Goal: Information Seeking & Learning: Learn about a topic

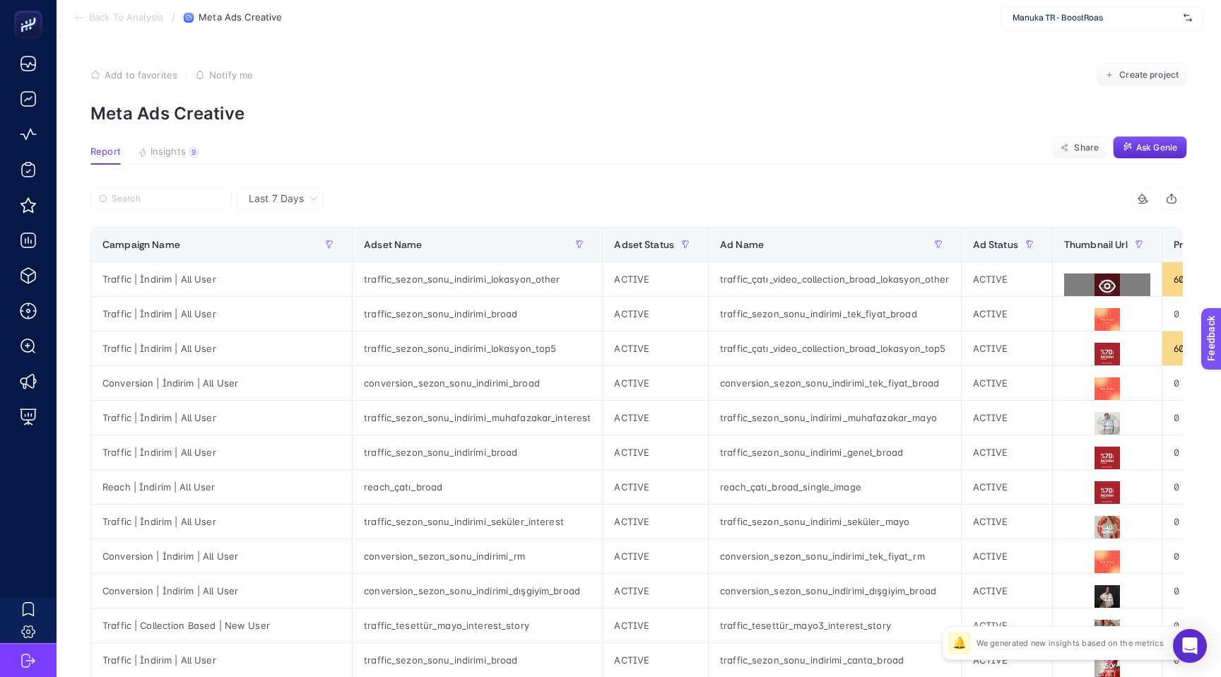
click at [1099, 288] on icon at bounding box center [1107, 286] width 17 height 17
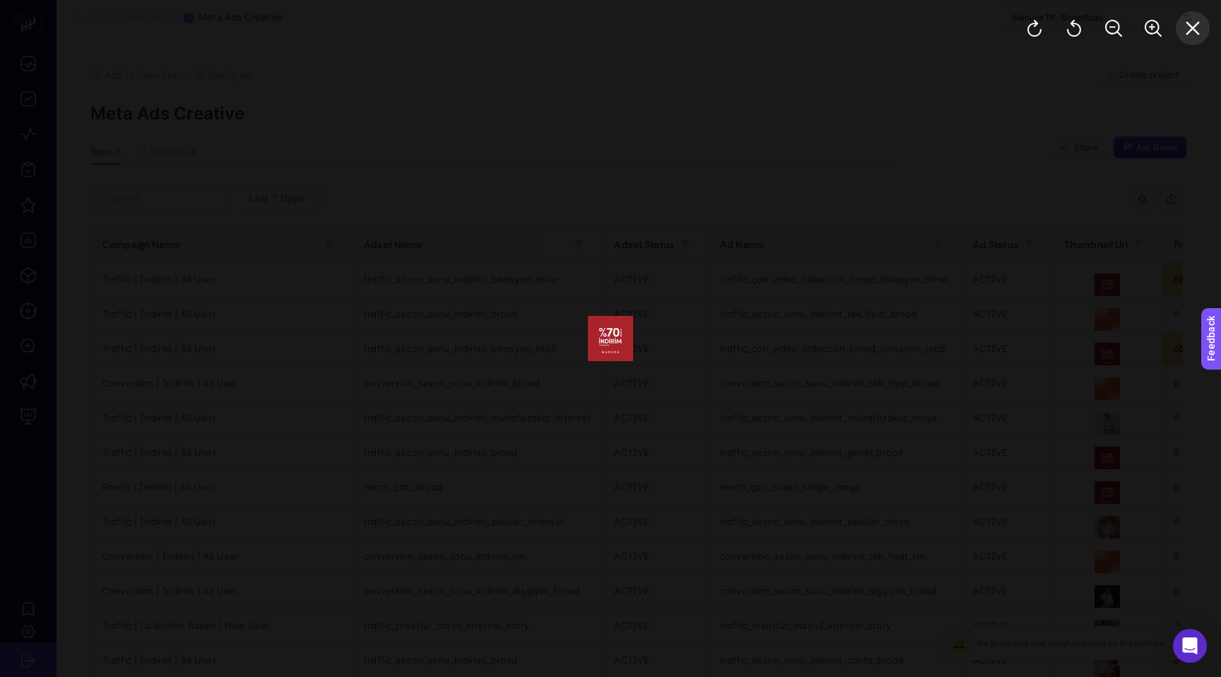
click at [1198, 41] on button "Close" at bounding box center [1193, 28] width 34 height 34
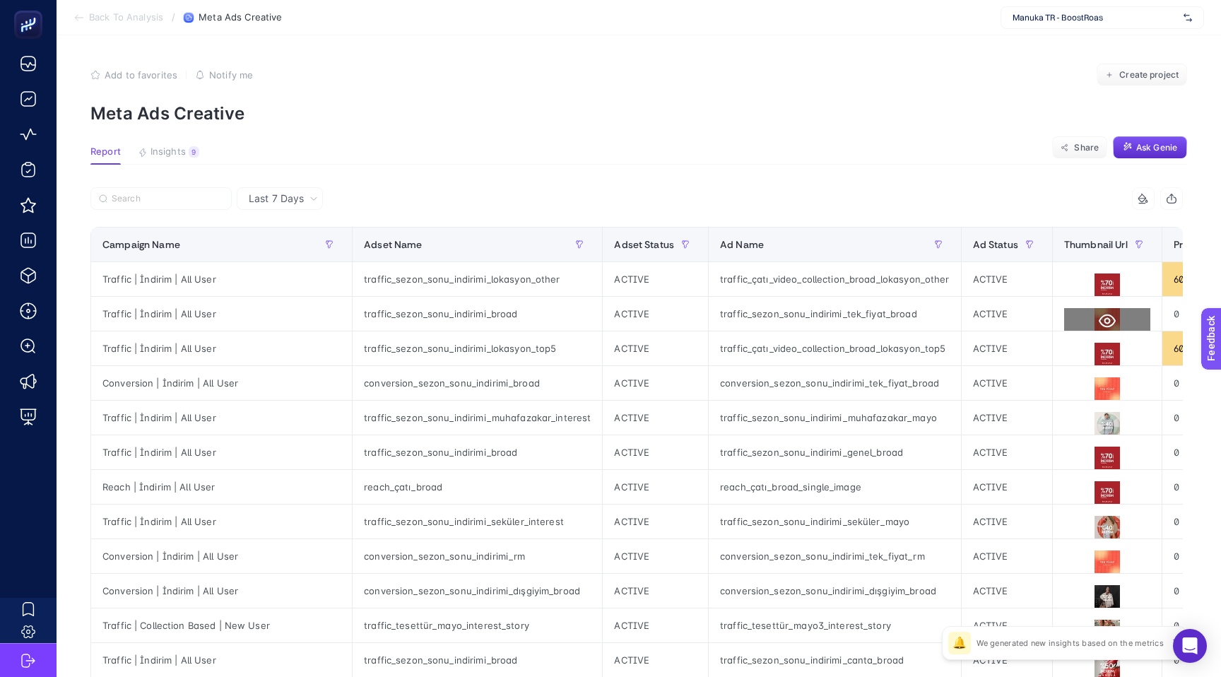
click at [1099, 319] on icon at bounding box center [1107, 320] width 17 height 17
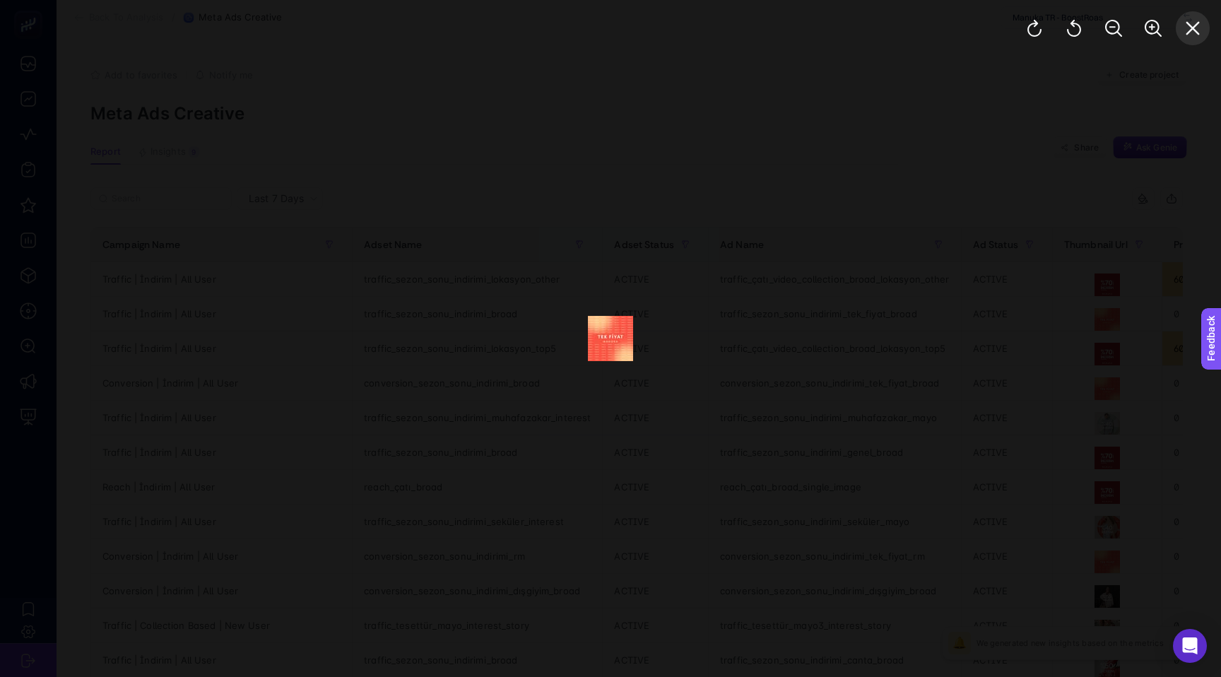
click at [1191, 22] on icon "Close" at bounding box center [1192, 28] width 17 height 17
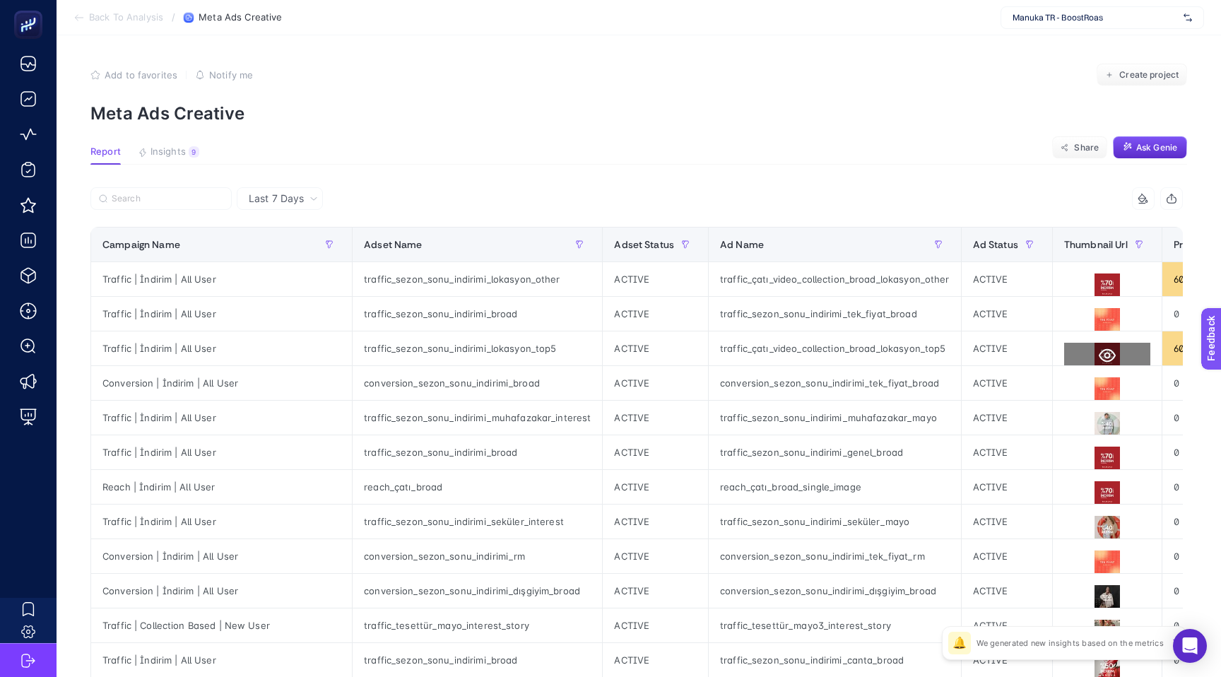
click at [1099, 353] on icon at bounding box center [1107, 355] width 17 height 13
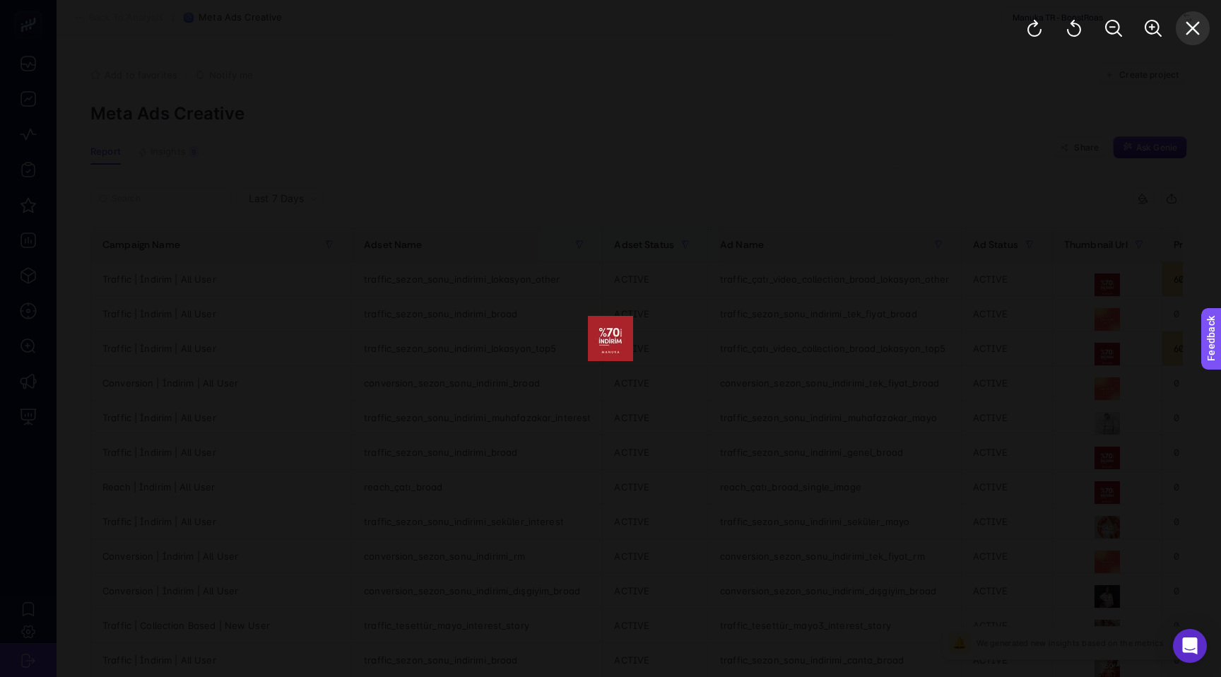
click at [1185, 35] on icon "Close" at bounding box center [1192, 28] width 17 height 17
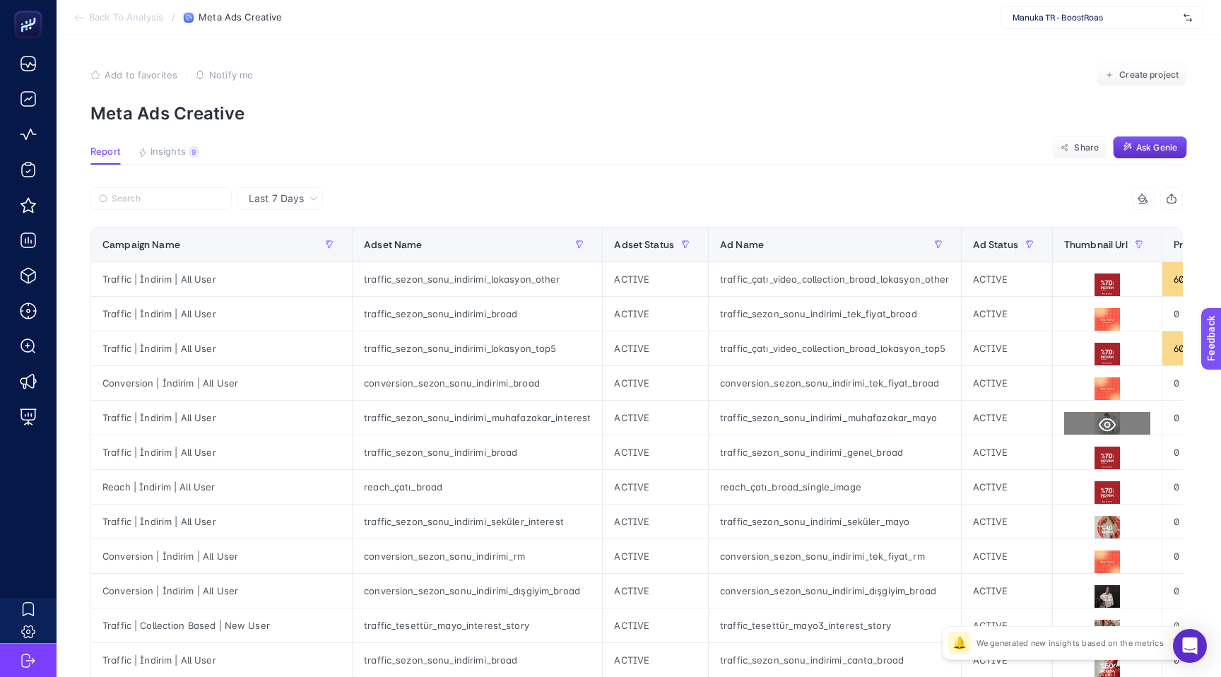
click at [1099, 423] on icon at bounding box center [1107, 424] width 17 height 13
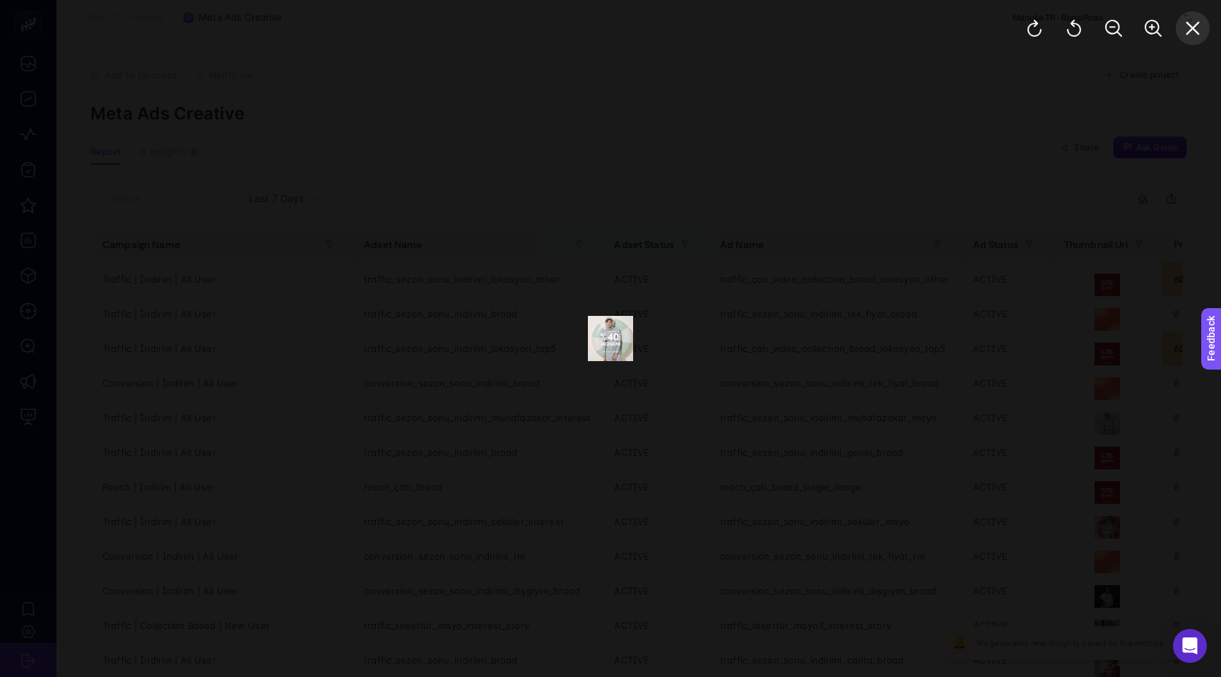
click at [1186, 35] on icon "Close" at bounding box center [1192, 28] width 17 height 17
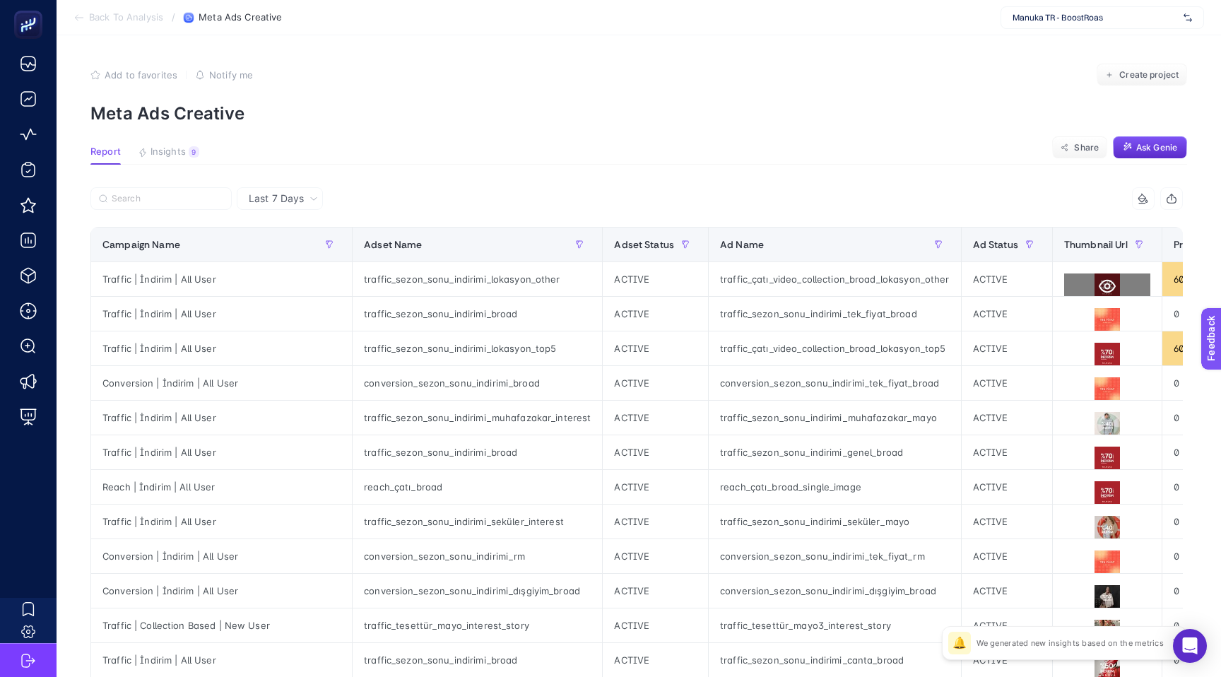
click at [1099, 287] on icon at bounding box center [1107, 286] width 17 height 17
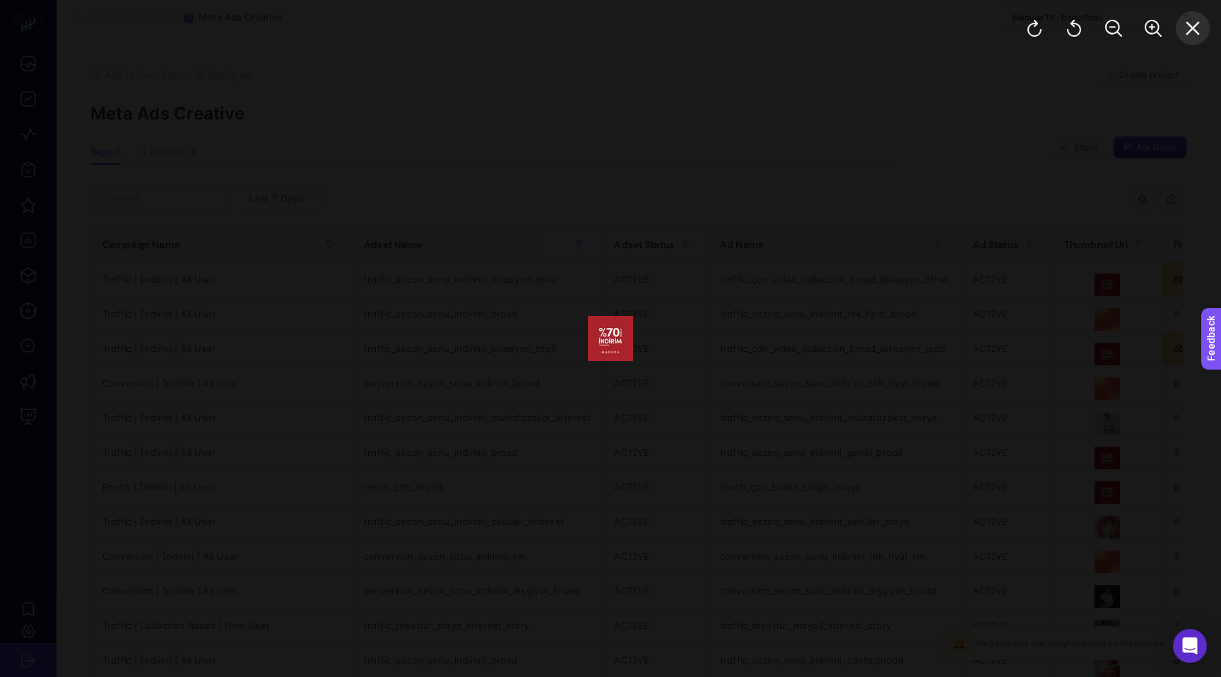
click at [1203, 28] on button "Close" at bounding box center [1193, 28] width 34 height 34
